Goal: Communication & Community: Answer question/provide support

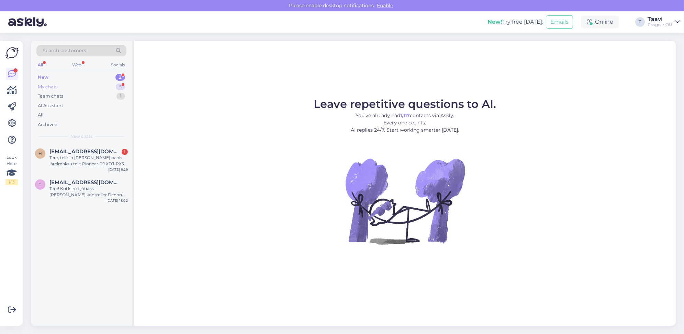
click at [104, 88] on div "My chats 5" at bounding box center [81, 87] width 90 height 10
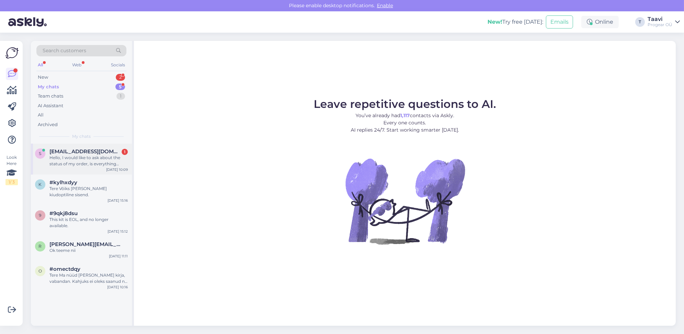
click at [100, 161] on div "Hello, I would like to ask about the status of my order, is everything okay? On…" at bounding box center [88, 161] width 78 height 12
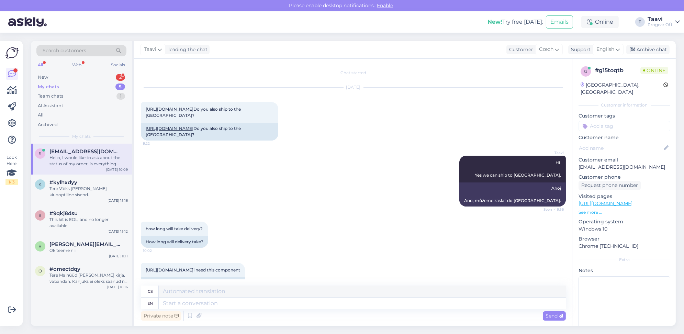
scroll to position [179, 0]
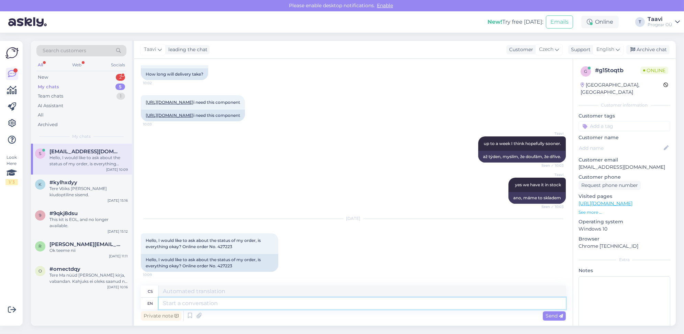
click at [215, 306] on textarea at bounding box center [362, 303] width 407 height 12
type textarea "hi"
type textarea "Ahoj"
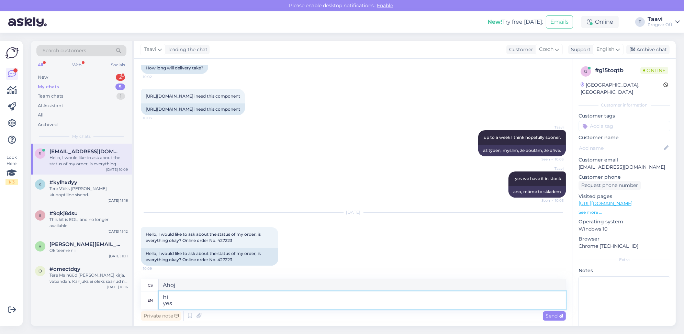
type textarea "hi yes"
type textarea "ahoj ano"
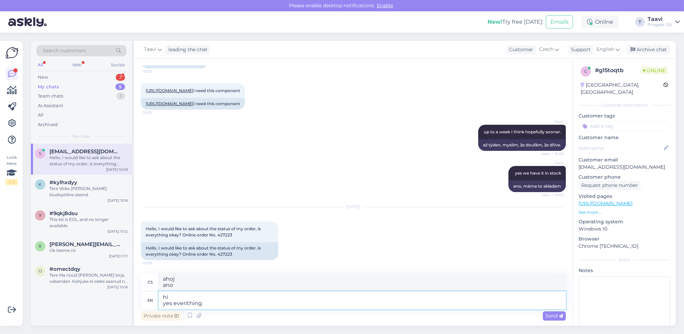
type textarea "hi yes everithing"
type textarea "ahoj ano všechno"
type textarea "hi yes everithing seems"
type textarea "ahoj ano všechno vidím"
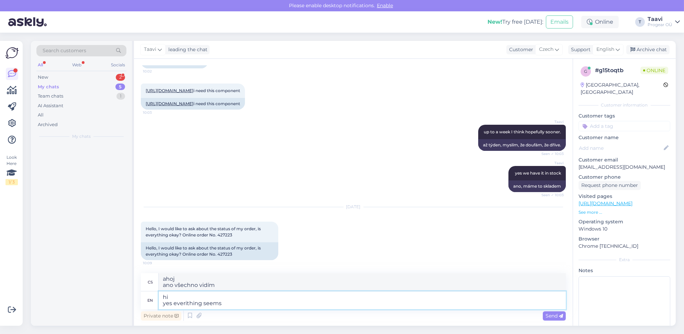
type textarea "hi yes everithing seems"
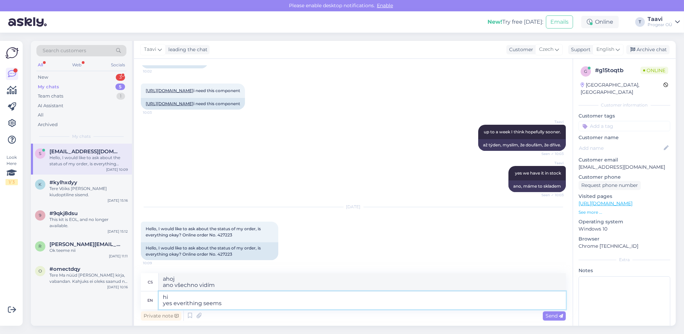
type textarea "ahoj ano, všechno se zdá"
type textarea "hi yes everithing seems ok"
type textarea "ahoj ano, všechno se zdá být v pořádku"
type textarea "hi yes everithing seems ok"
click at [550, 316] on span "Send" at bounding box center [554, 316] width 18 height 6
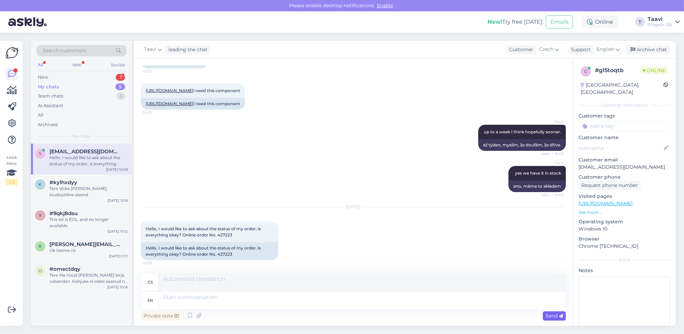
scroll to position [233, 0]
